Goal: Task Accomplishment & Management: Use online tool/utility

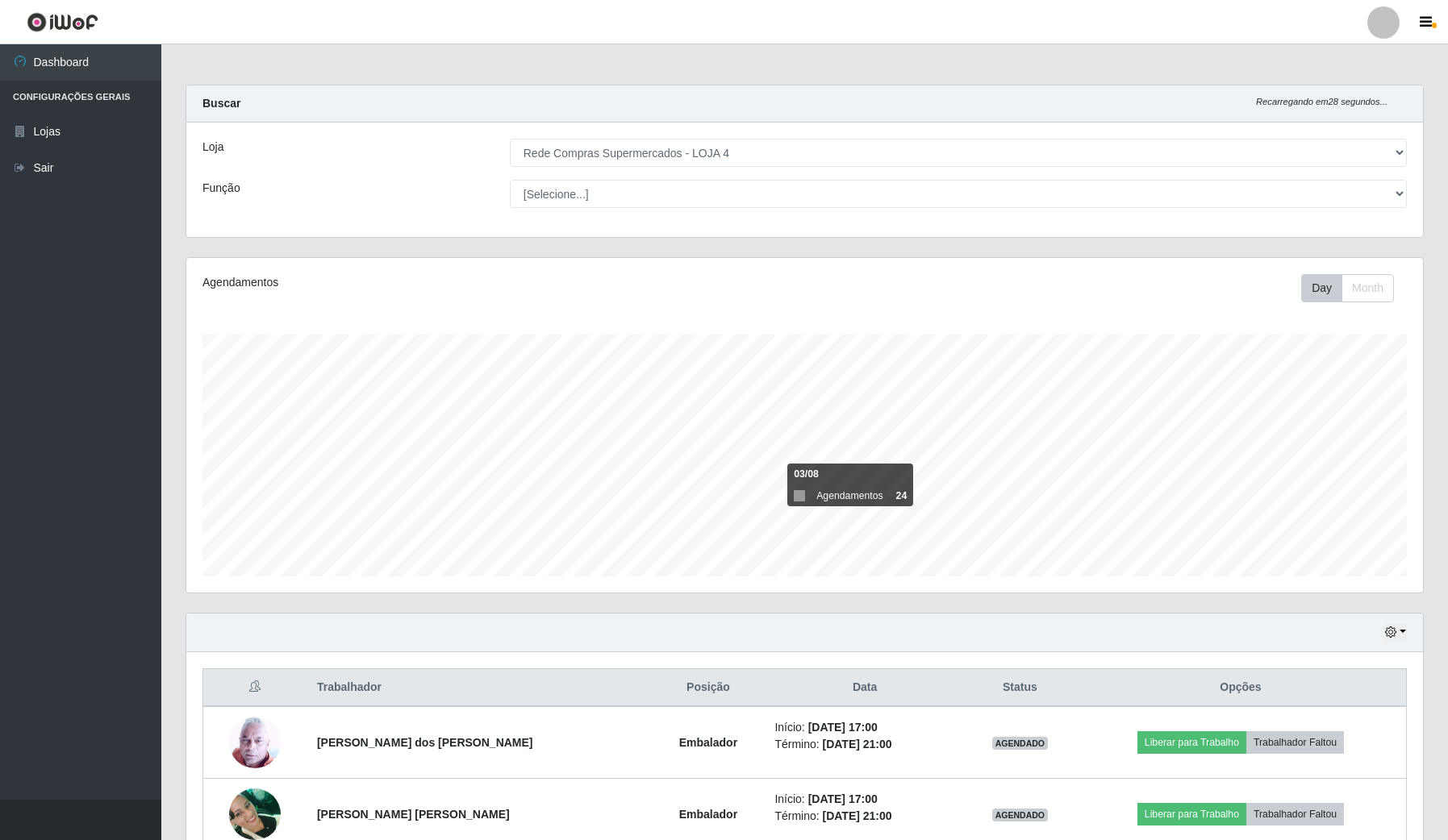
select select "159"
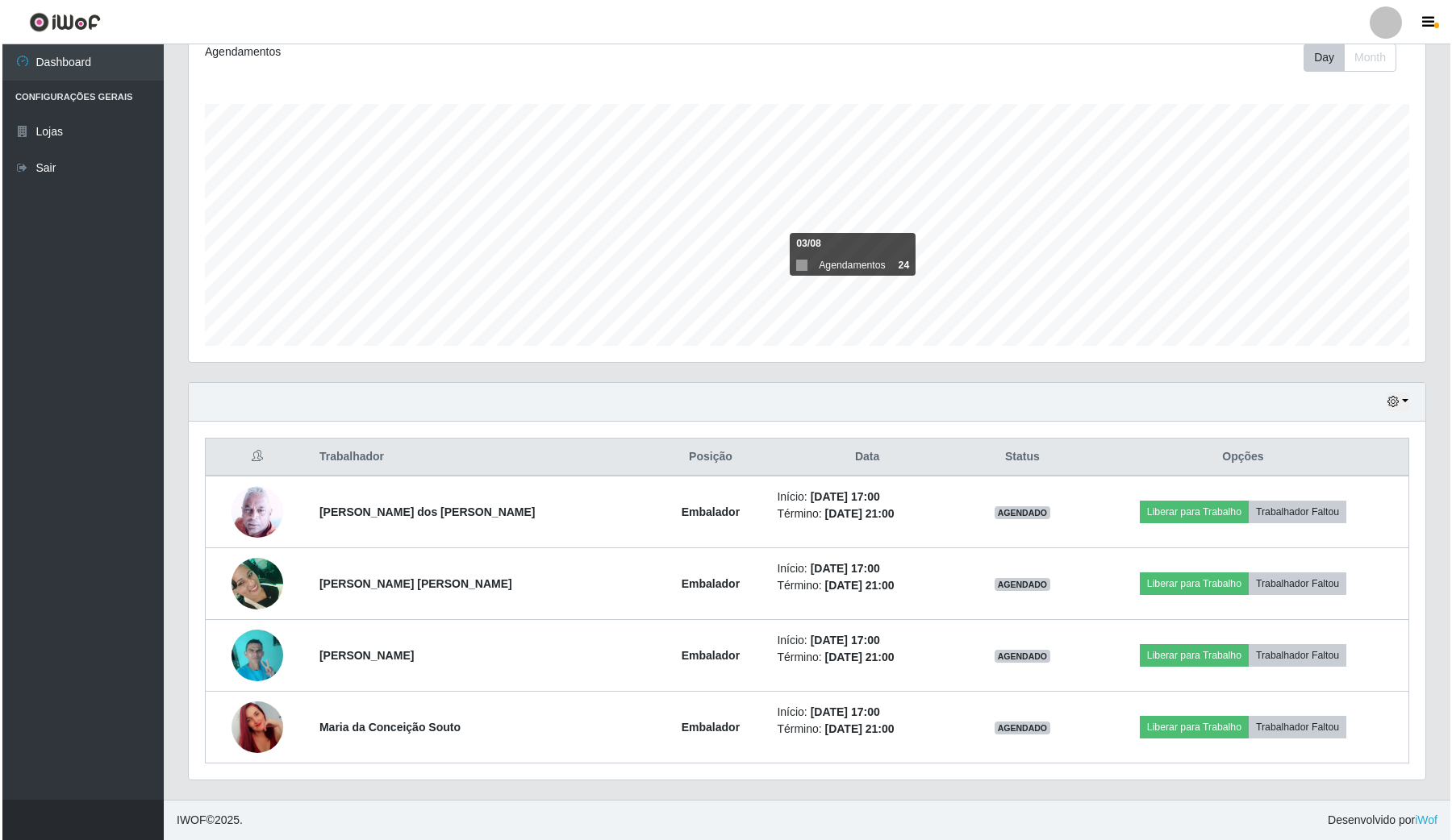
scroll to position [336, 1235]
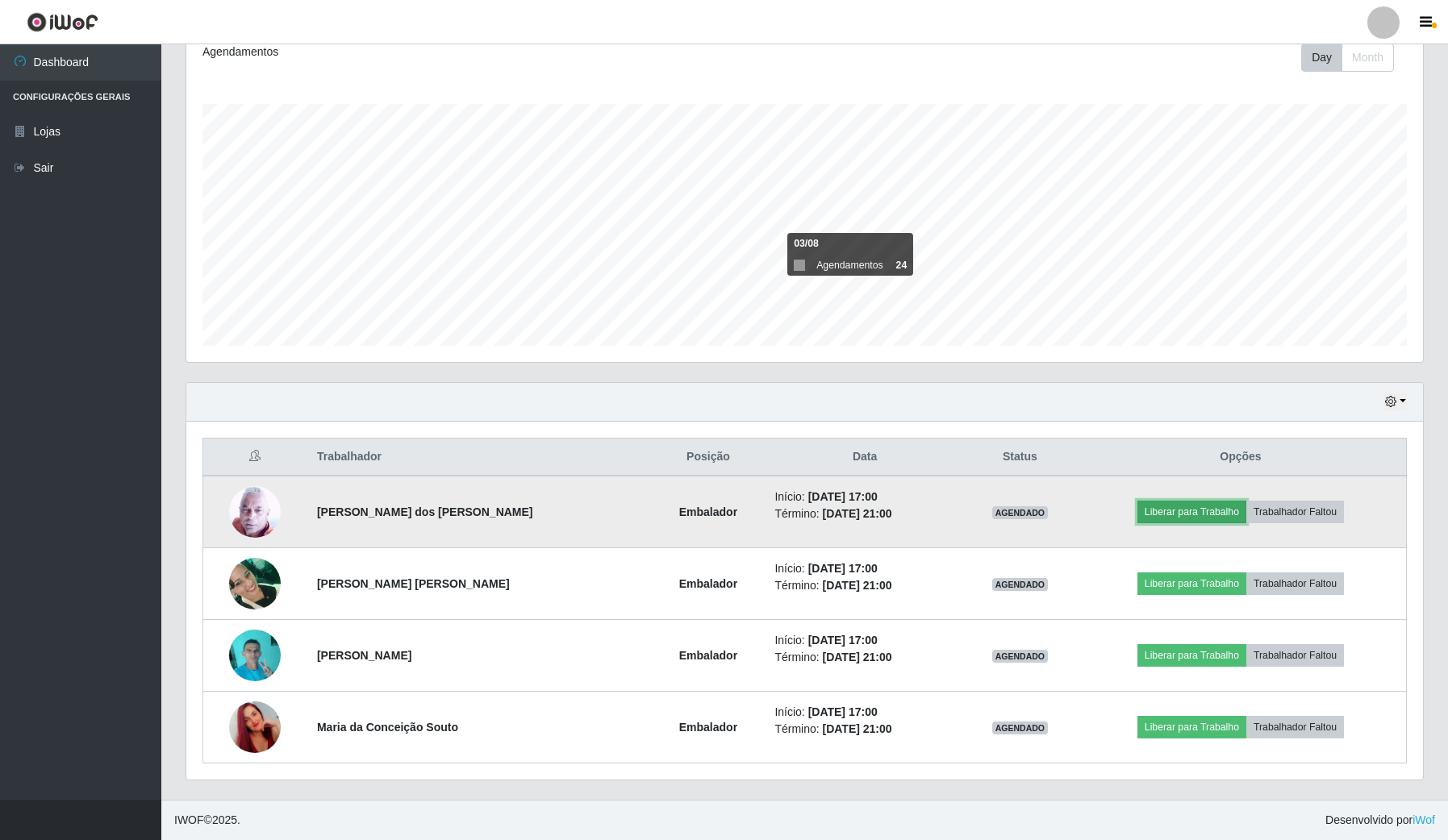
click at [1214, 515] on button "Liberar para Trabalho" at bounding box center [1191, 512] width 109 height 22
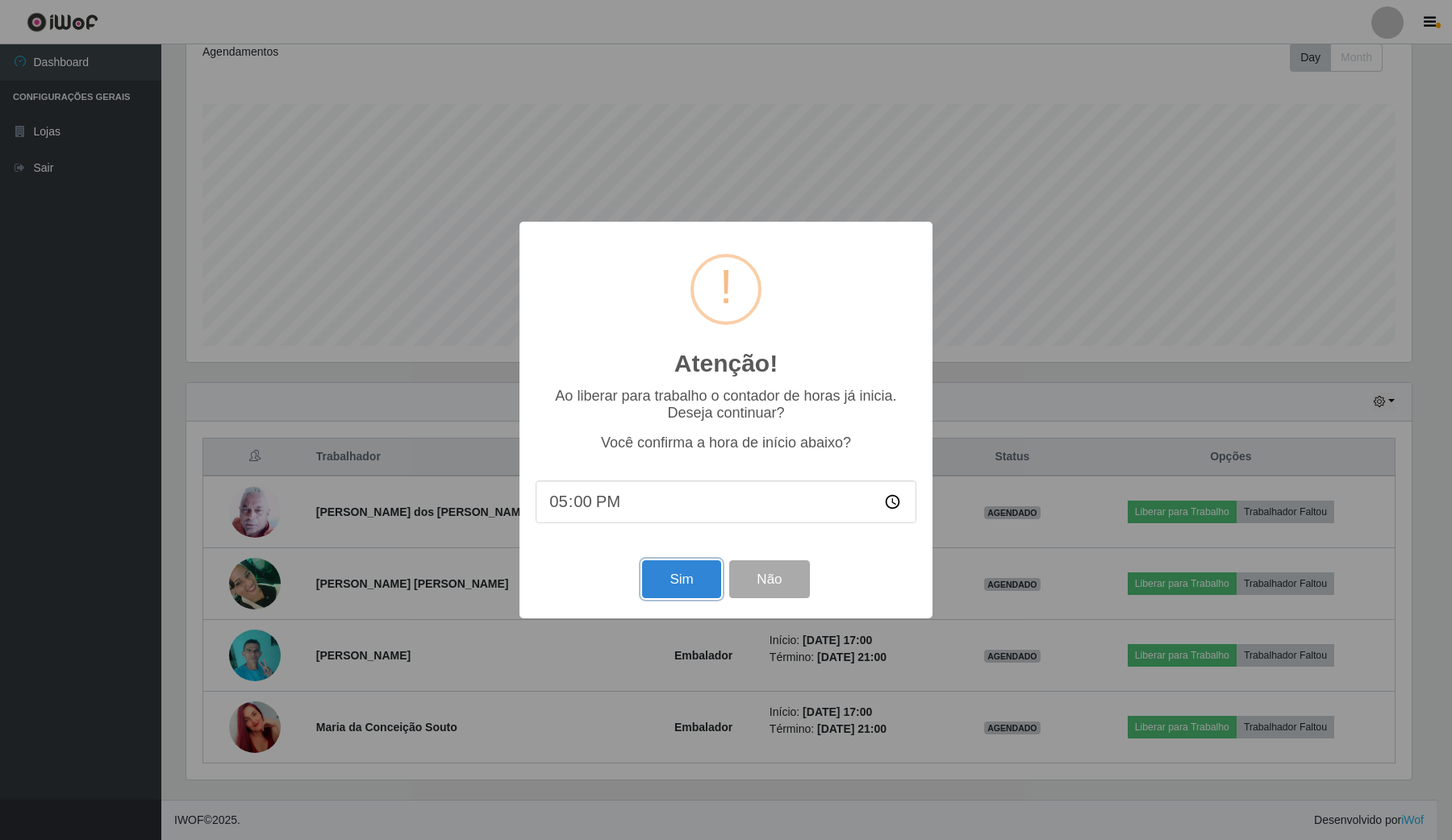
drag, startPoint x: 677, startPoint y: 566, endPoint x: 687, endPoint y: 566, distance: 10.0
click at [680, 566] on button "Sim" at bounding box center [680, 579] width 78 height 38
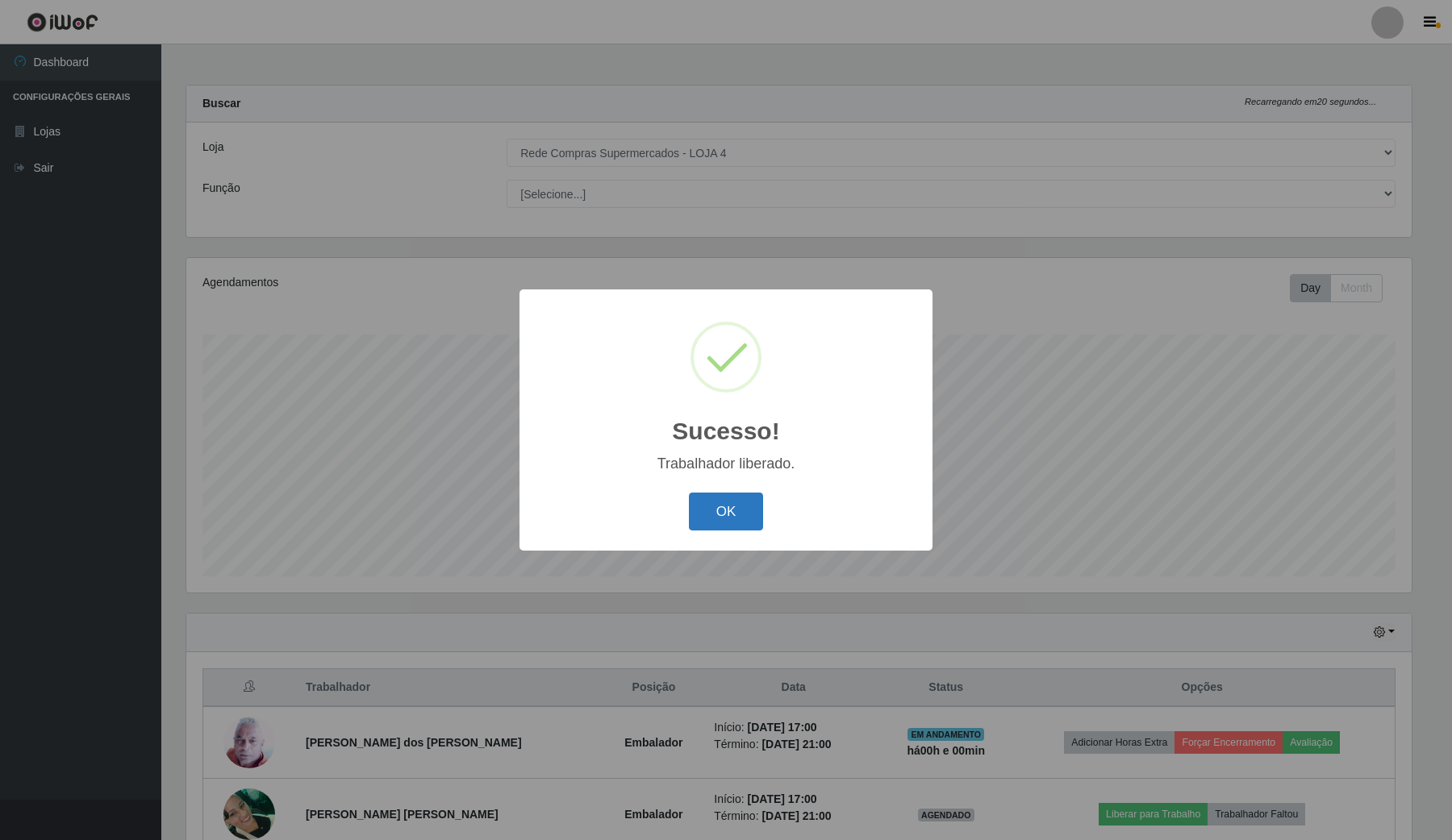
click at [740, 530] on button "OK" at bounding box center [726, 511] width 75 height 38
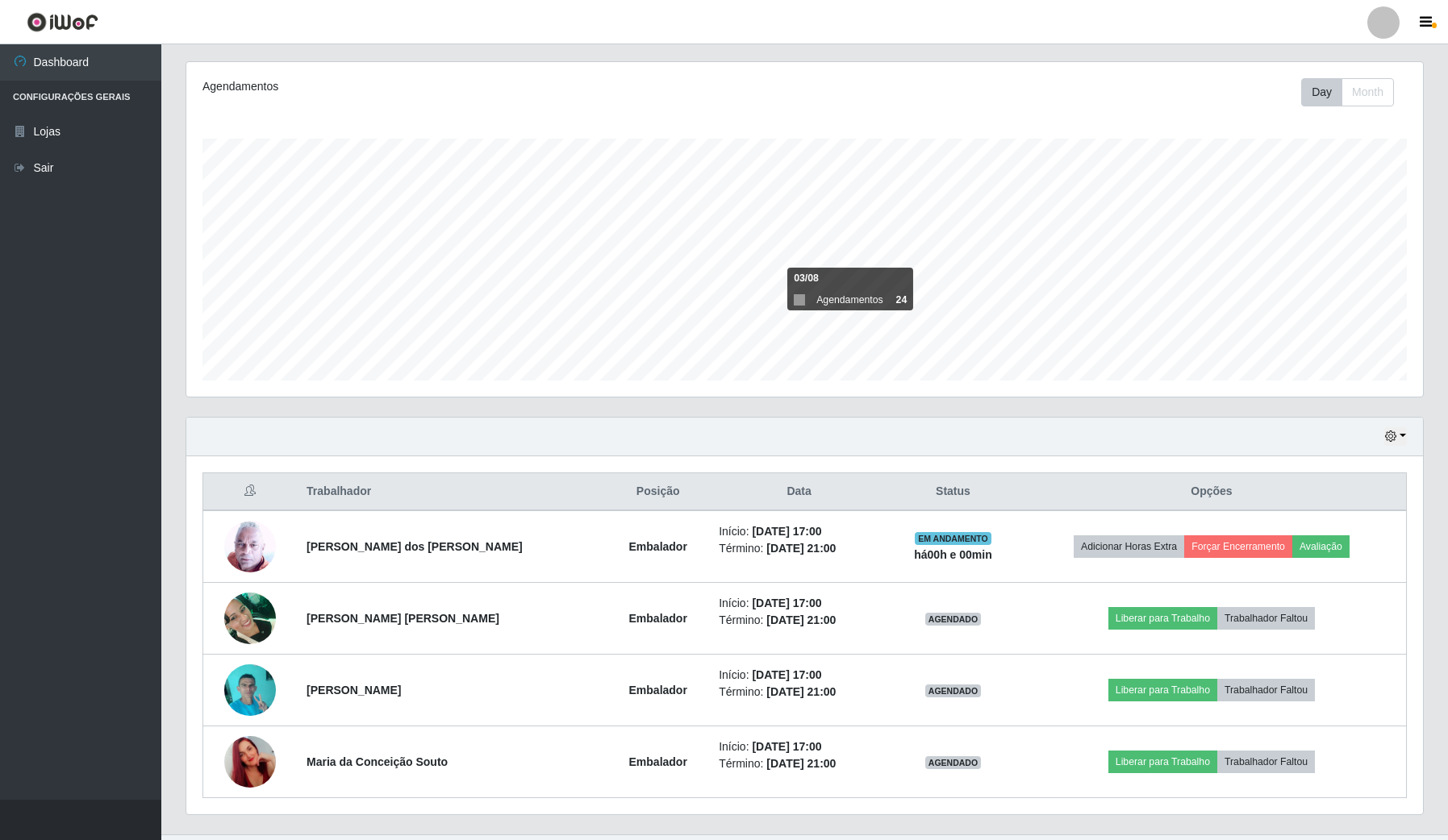
scroll to position [202, 0]
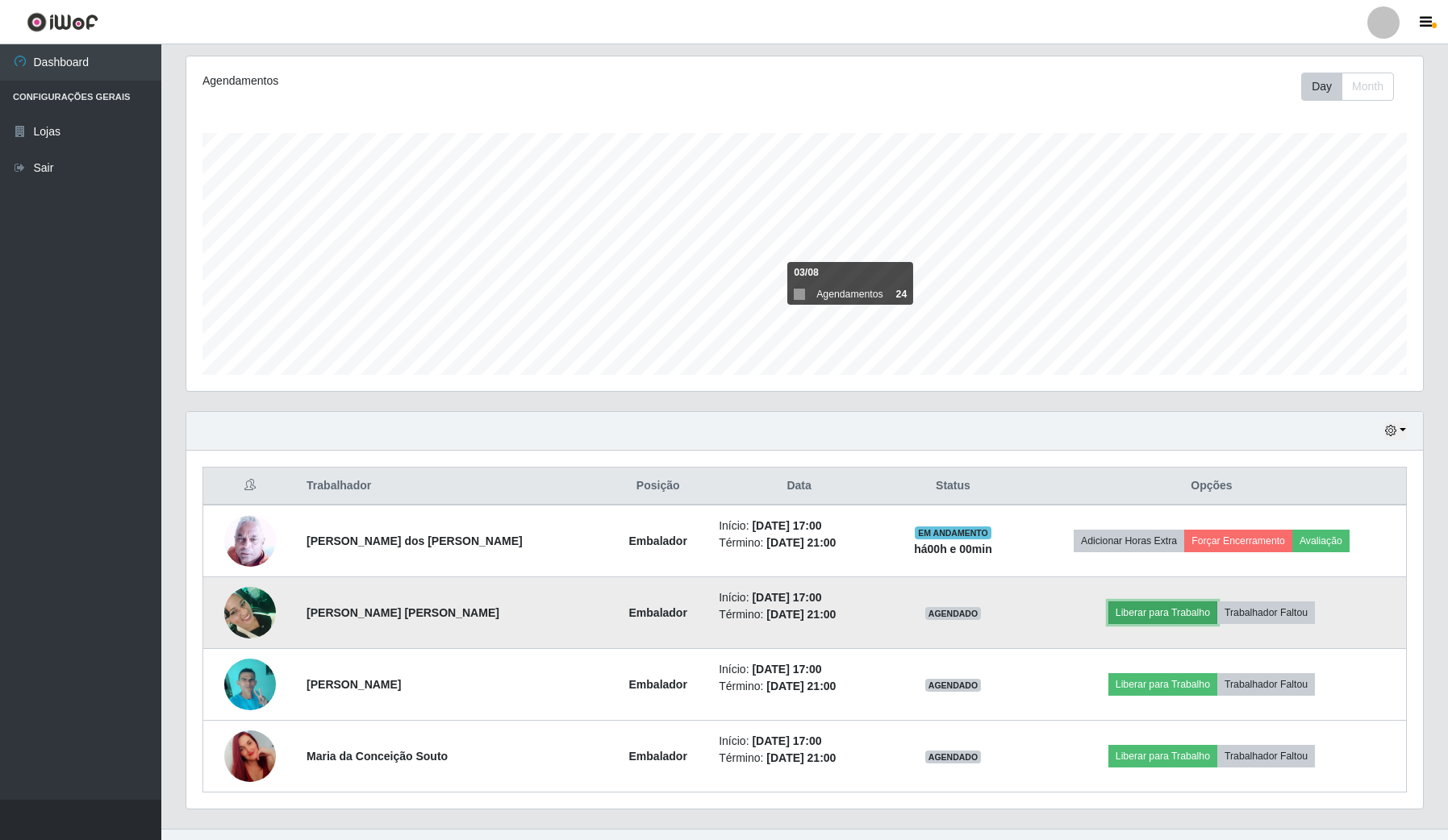
click at [1166, 614] on button "Liberar para Trabalho" at bounding box center [1162, 612] width 109 height 22
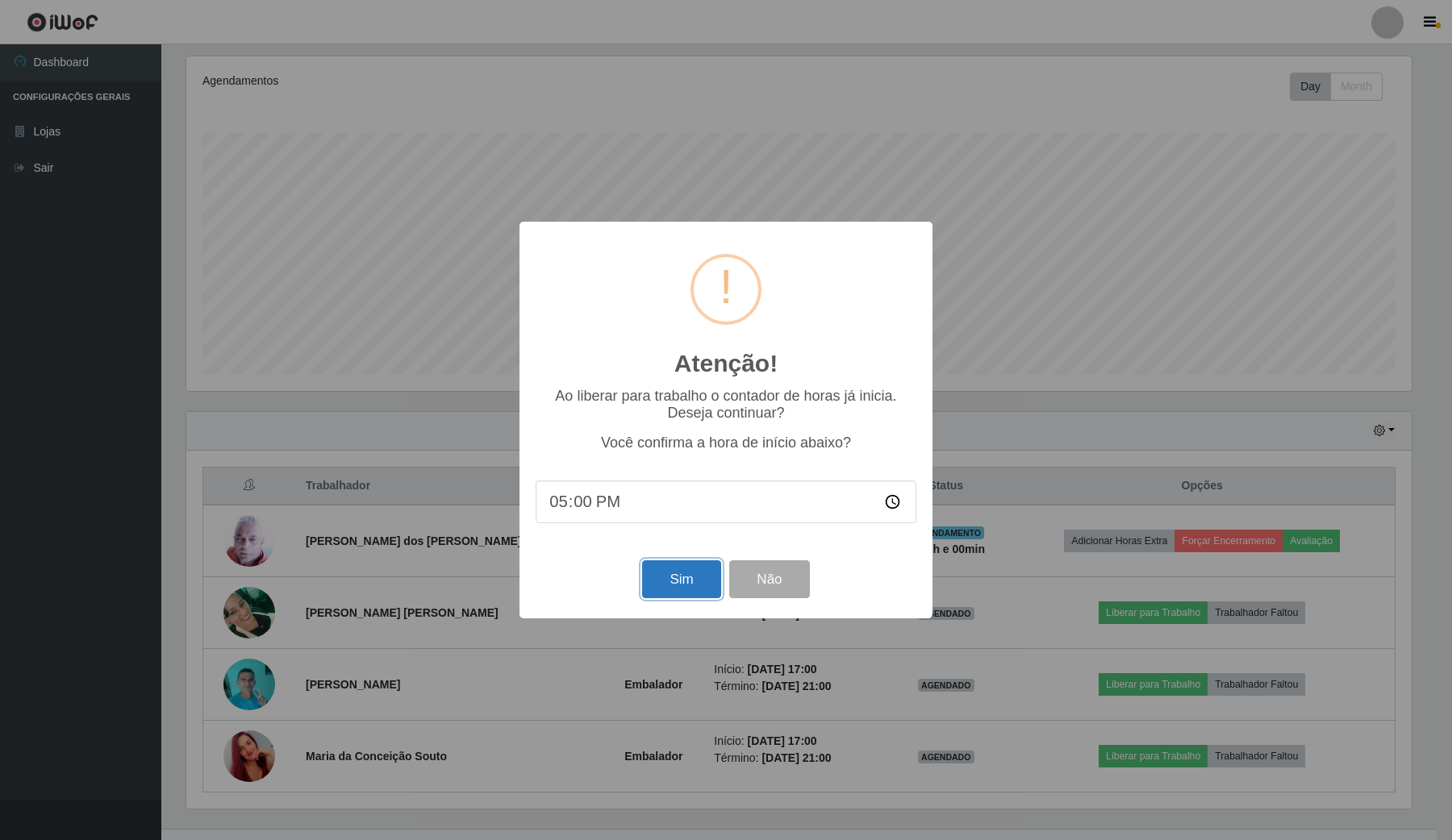
click at [700, 573] on button "Sim" at bounding box center [680, 579] width 78 height 38
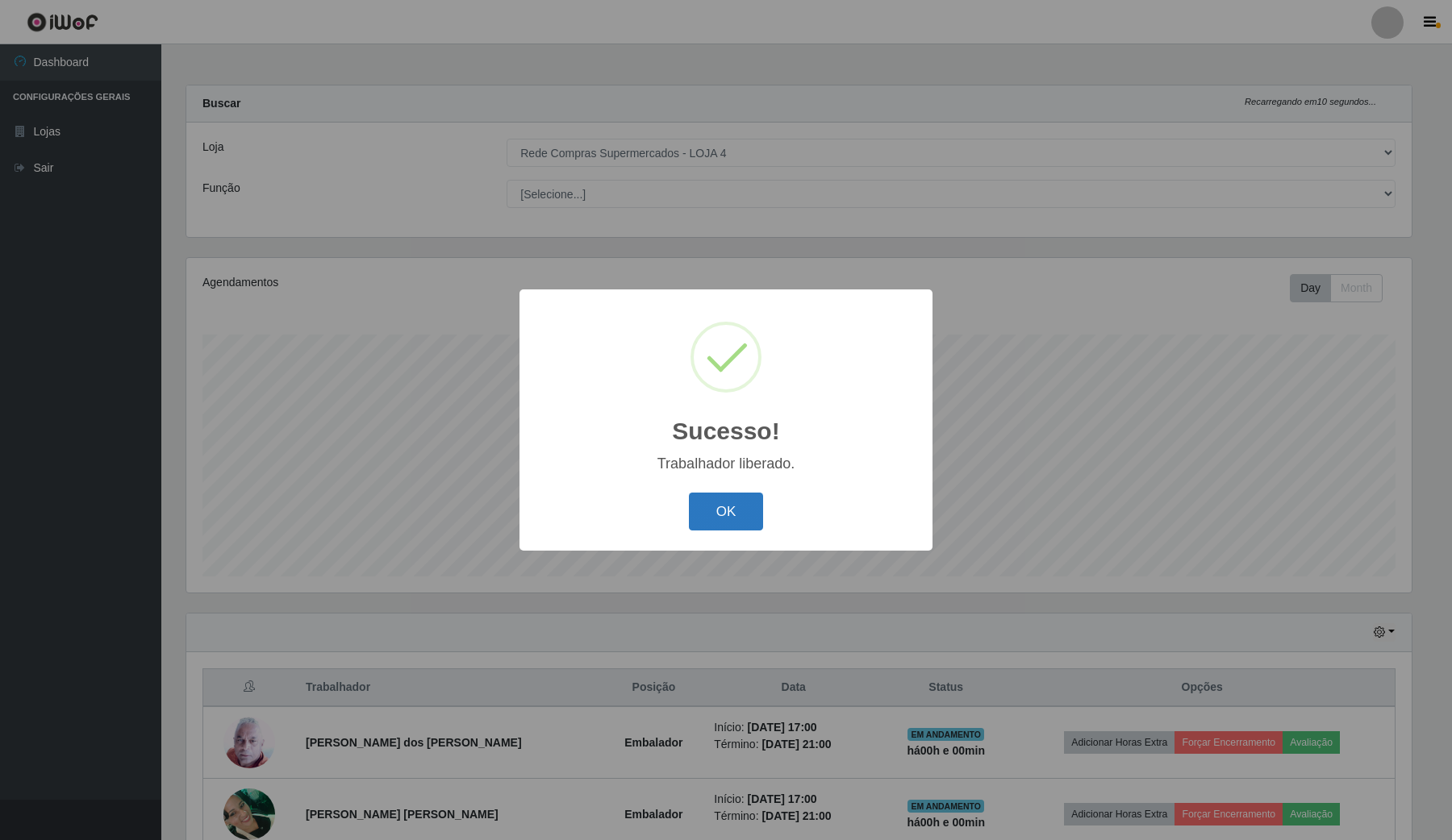
click at [745, 521] on button "OK" at bounding box center [726, 511] width 75 height 38
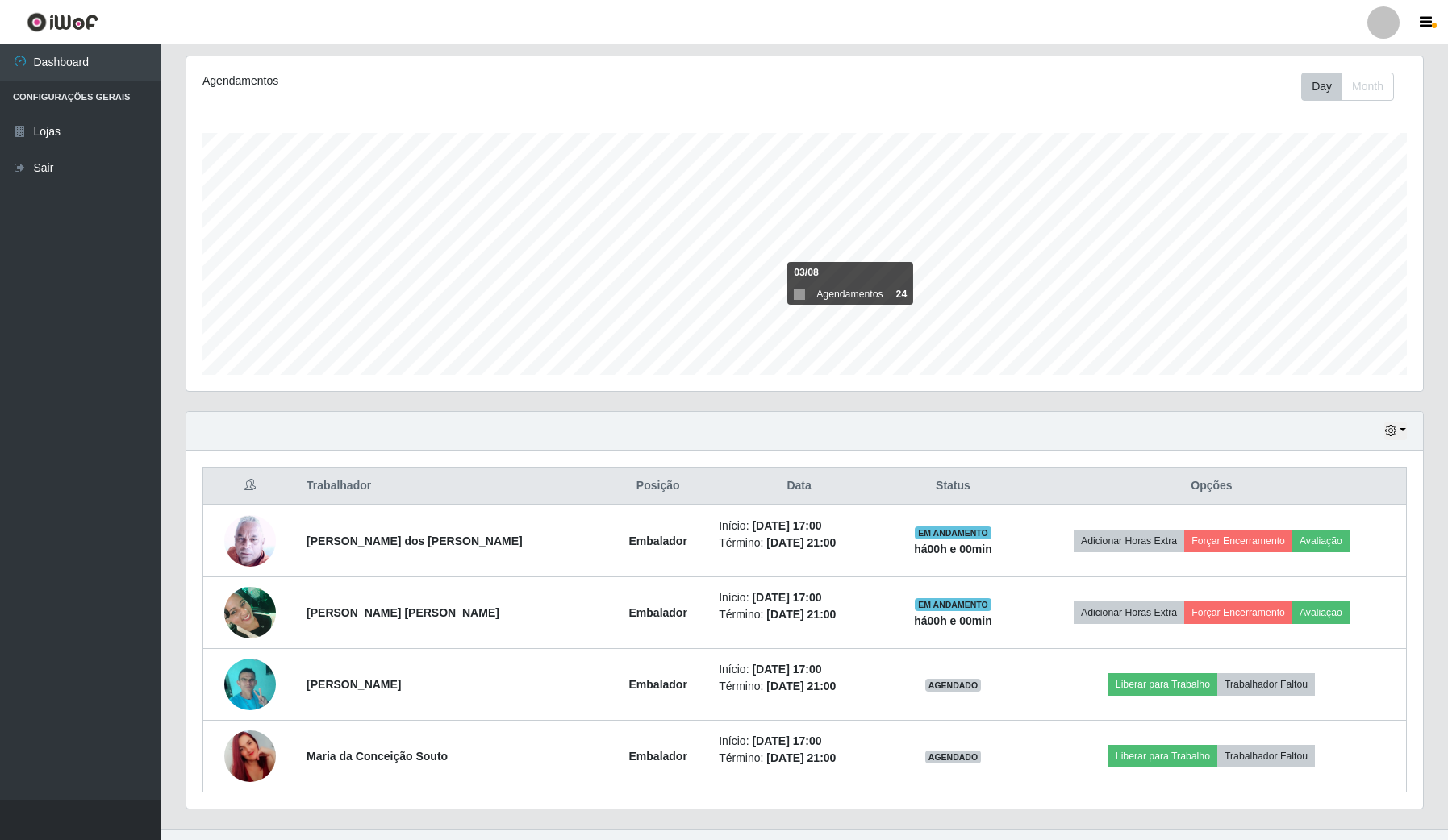
scroll to position [232, 0]
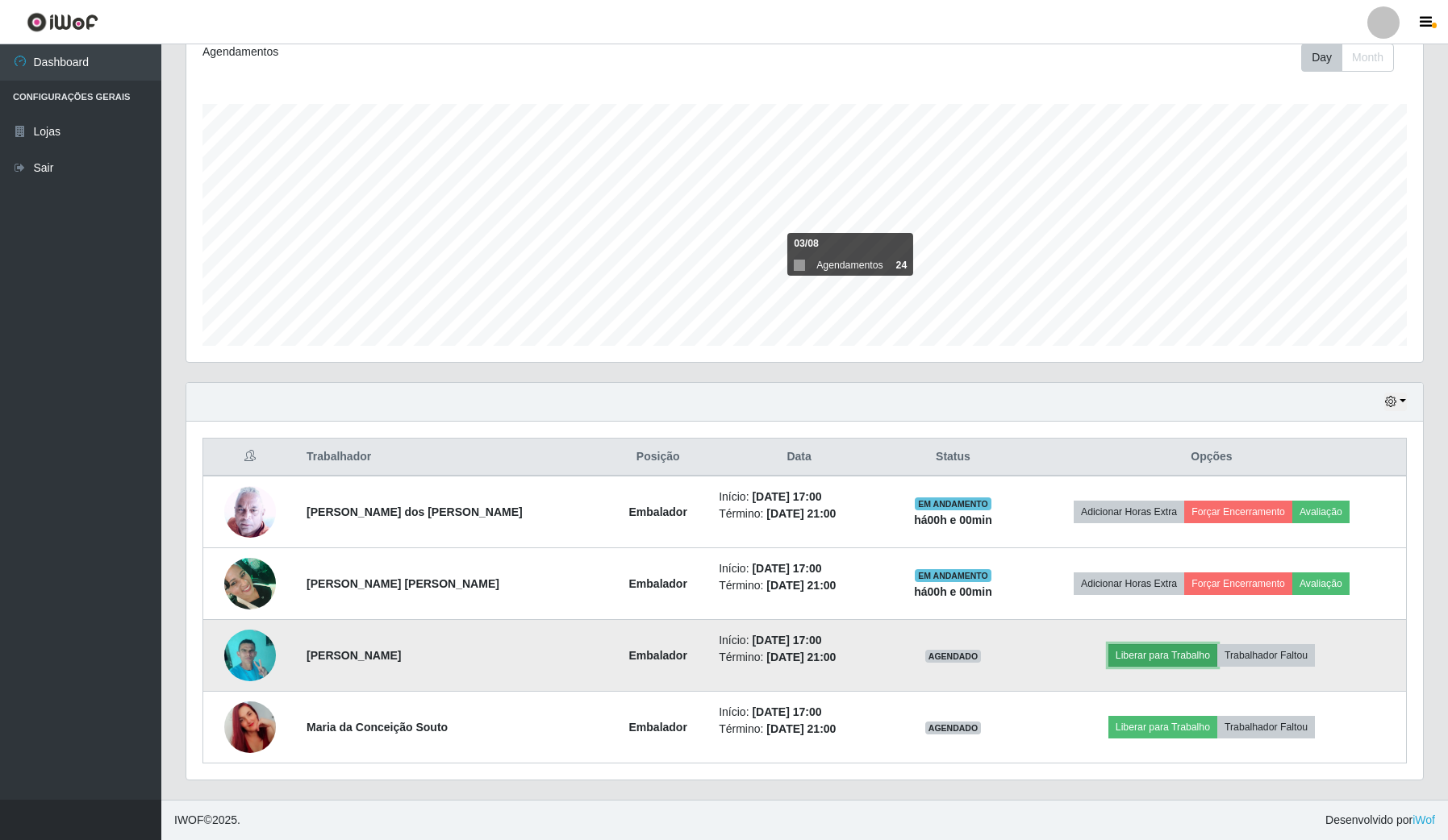
click at [1127, 651] on button "Liberar para Trabalho" at bounding box center [1162, 655] width 109 height 22
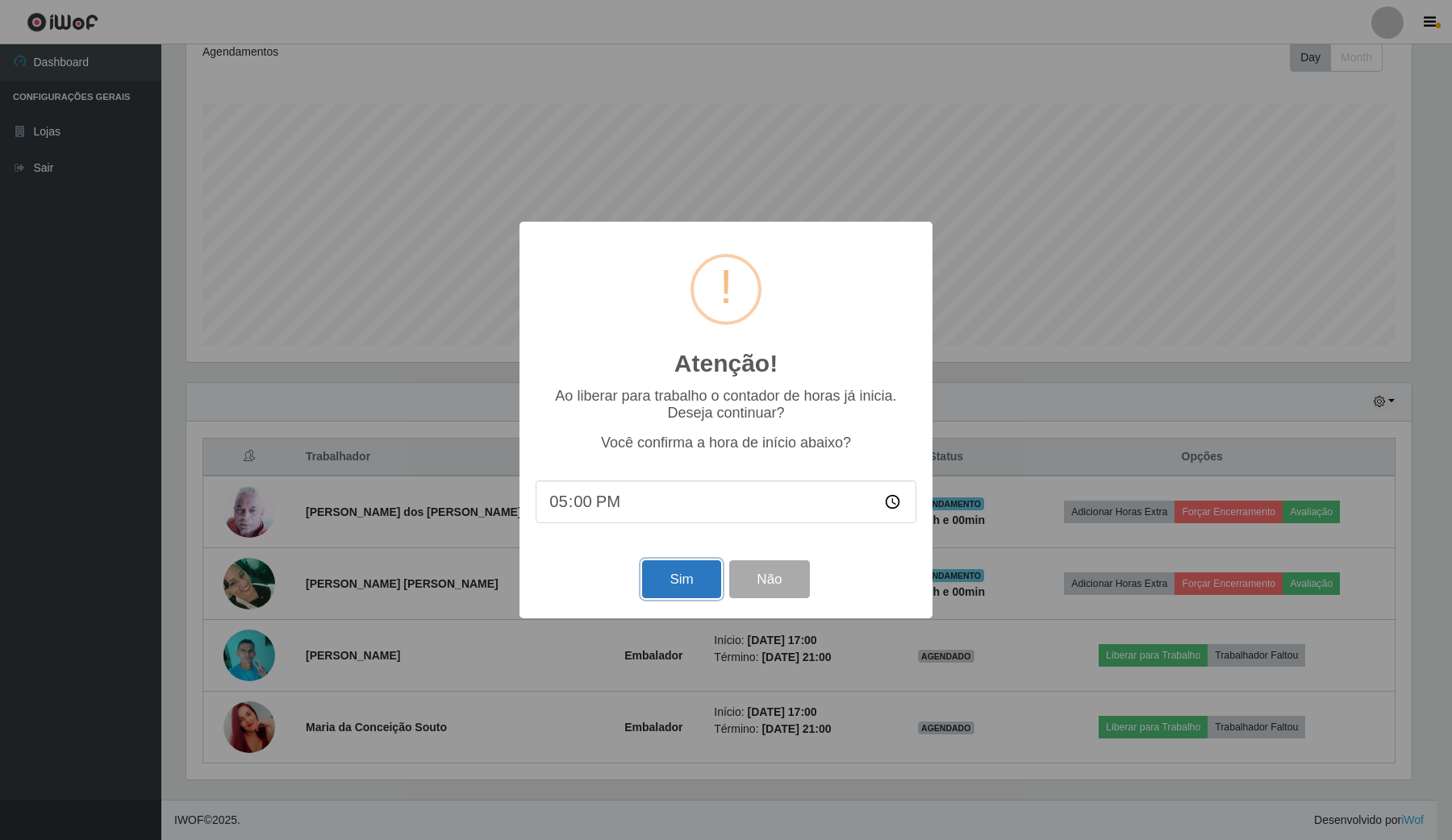
click at [689, 589] on button "Sim" at bounding box center [680, 579] width 78 height 38
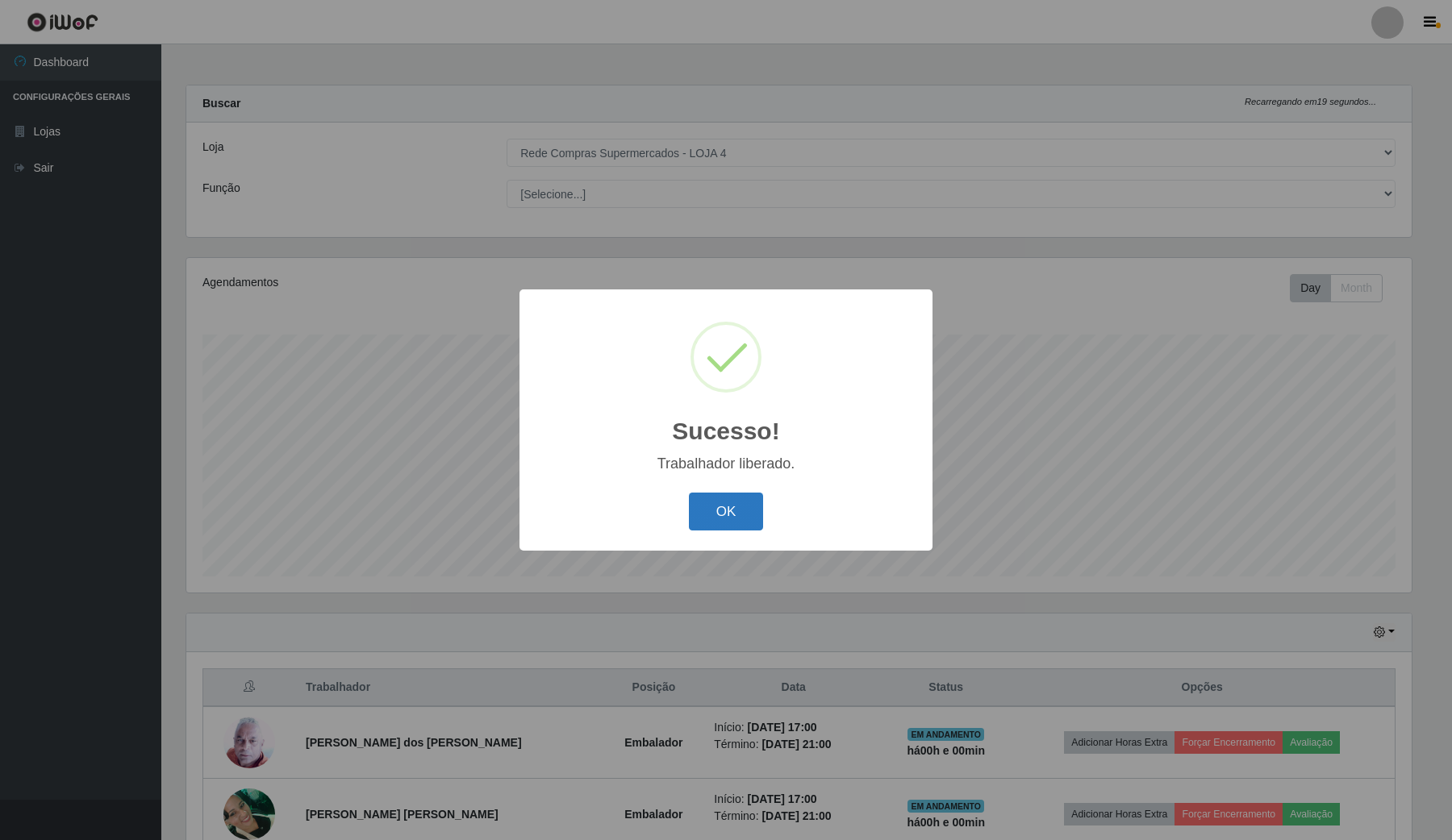
click at [722, 510] on button "OK" at bounding box center [726, 511] width 75 height 38
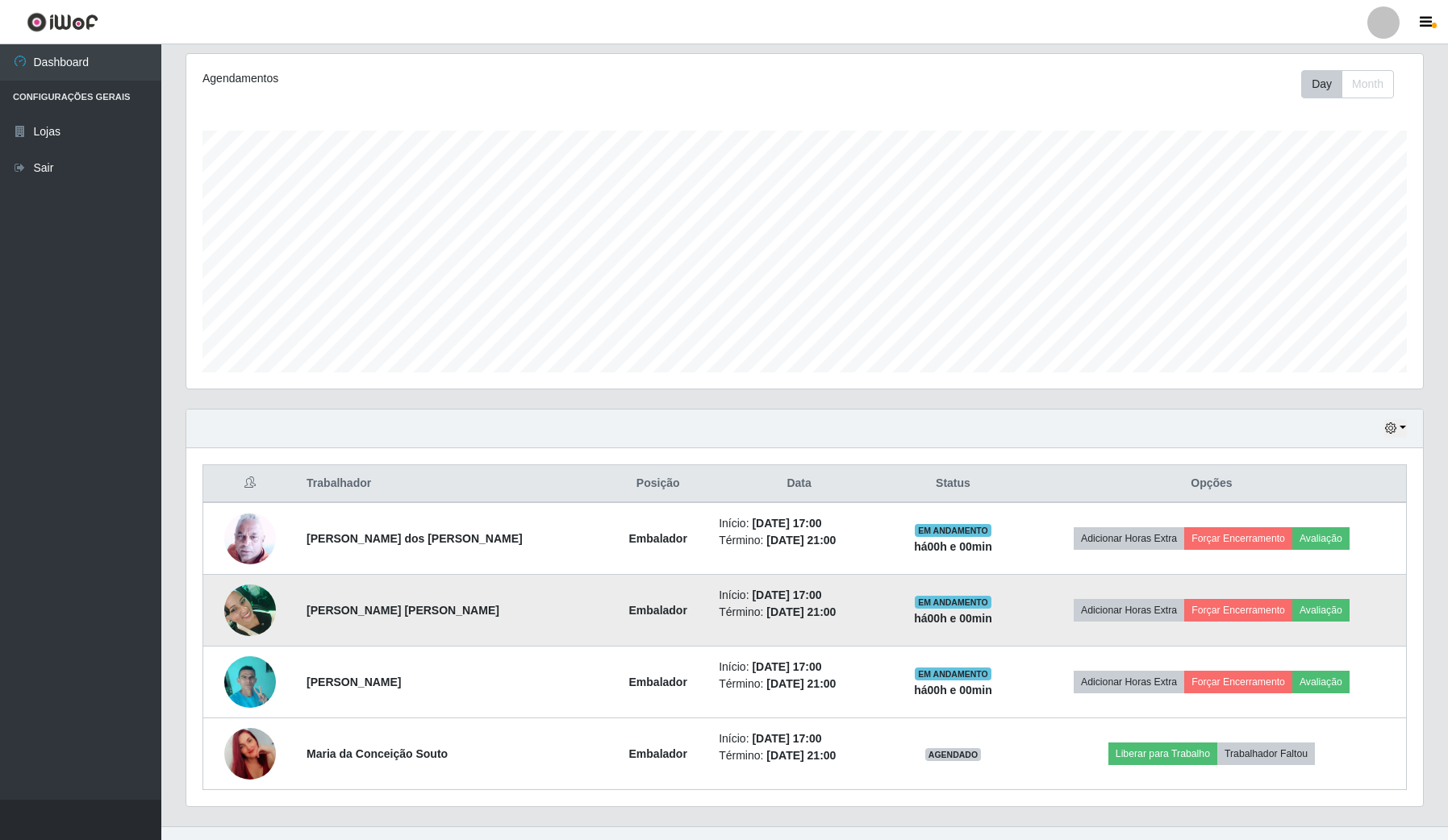
scroll to position [232, 0]
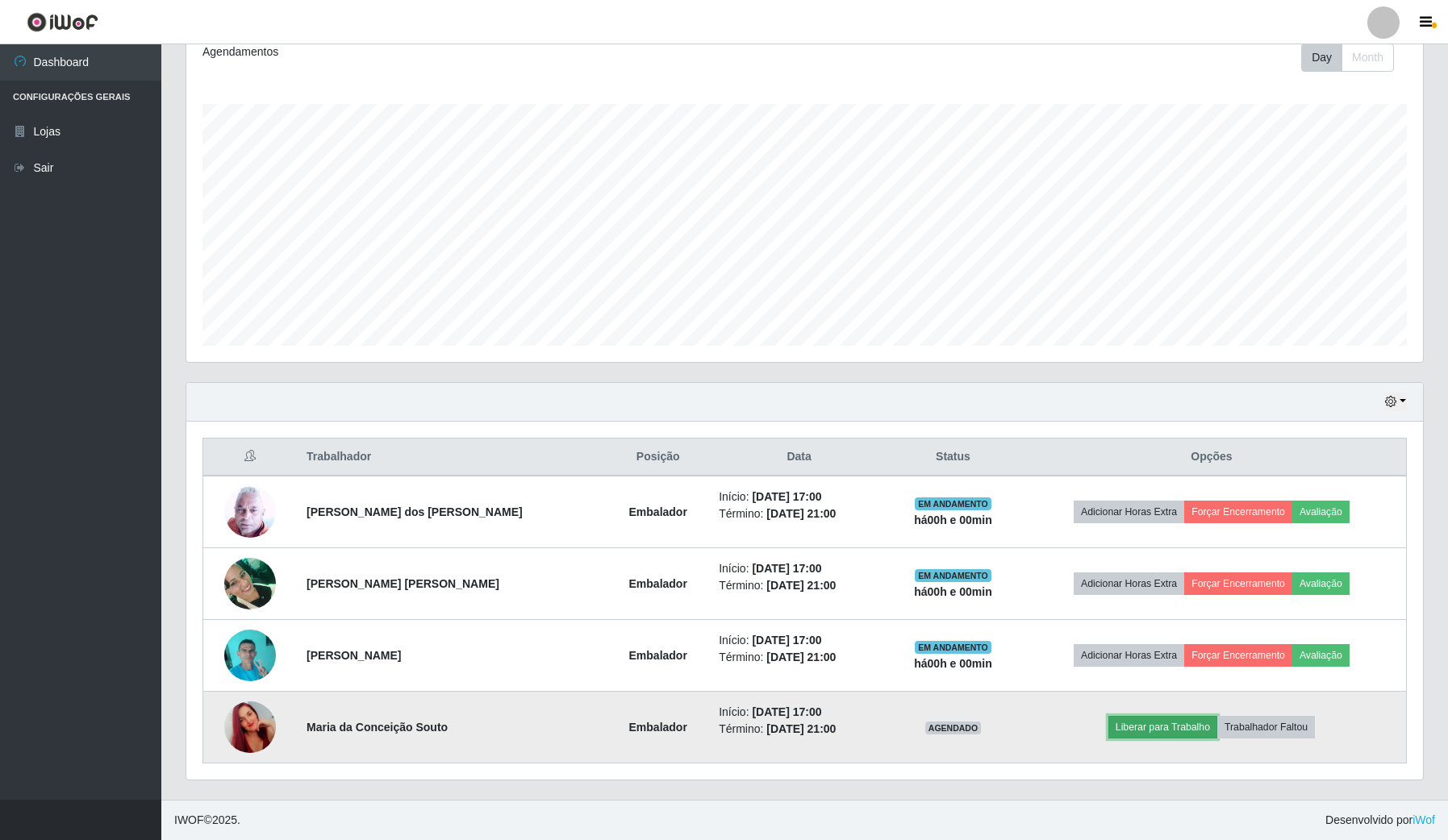
click at [1142, 720] on button "Liberar para Trabalho" at bounding box center [1162, 728] width 109 height 22
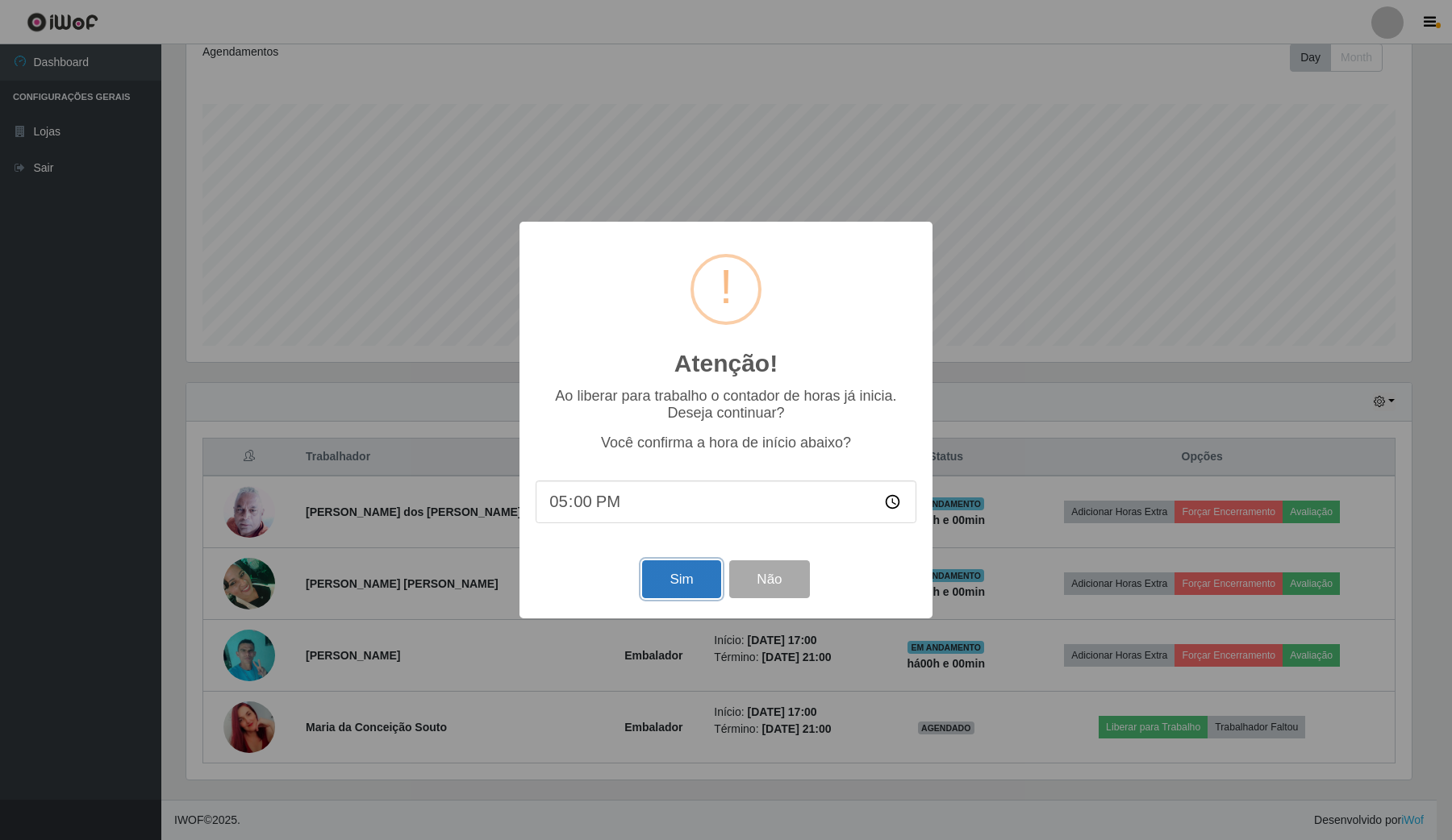
click at [702, 590] on button "Sim" at bounding box center [680, 579] width 78 height 38
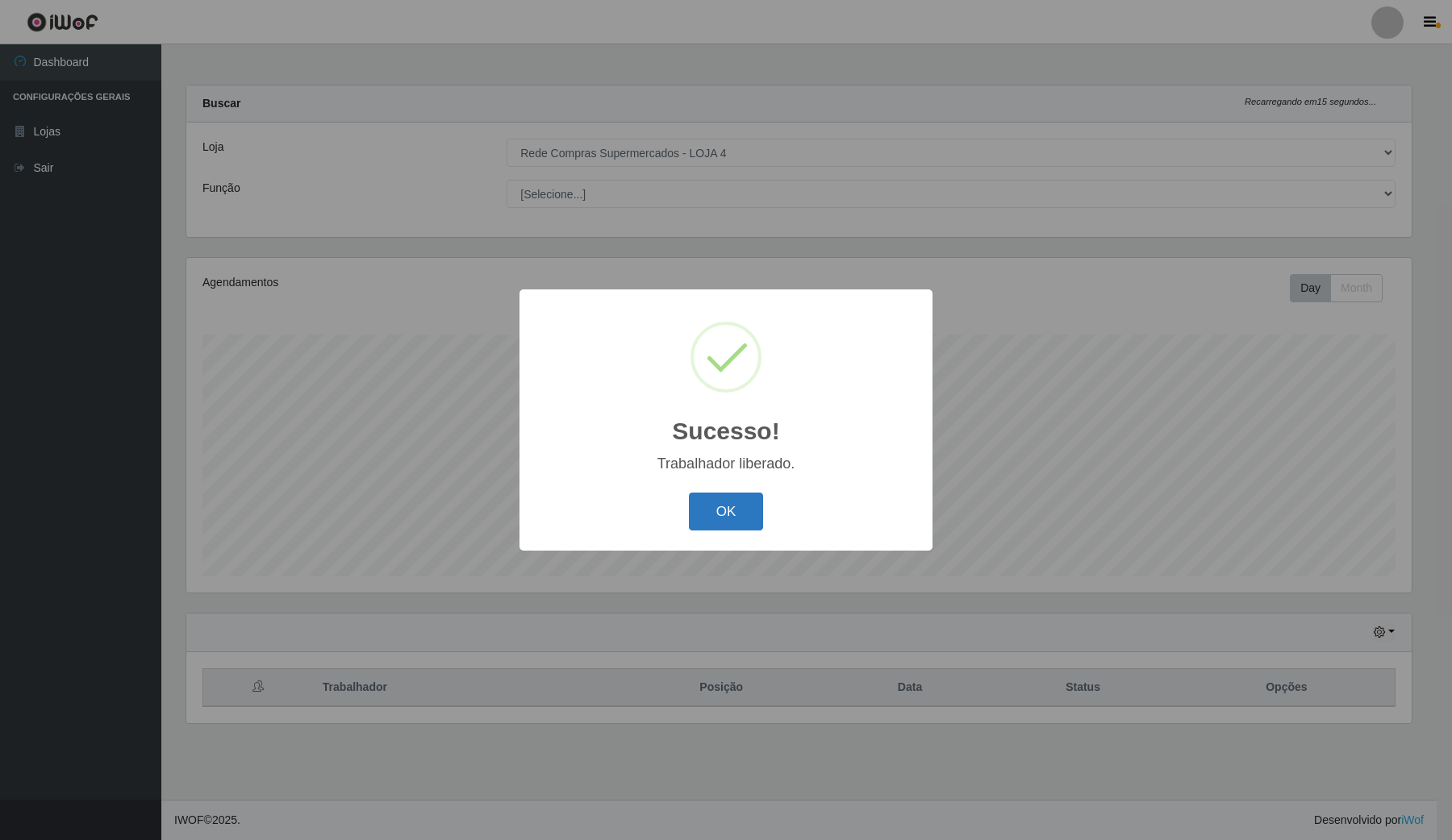
click at [740, 494] on button "OK" at bounding box center [726, 511] width 75 height 38
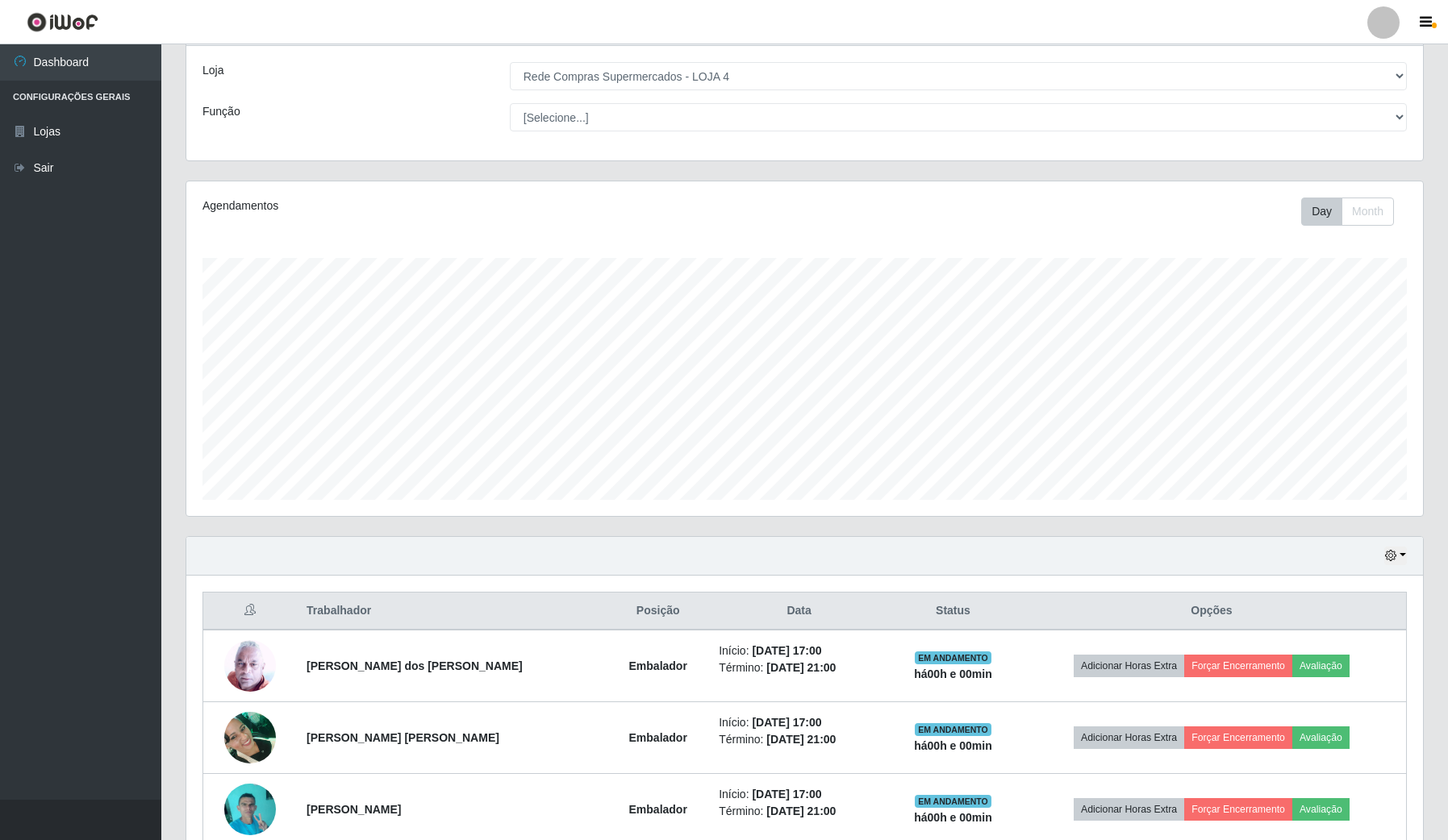
scroll to position [232, 0]
